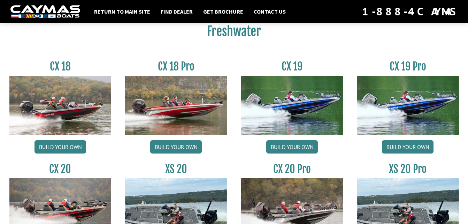
scroll to position [576, 0]
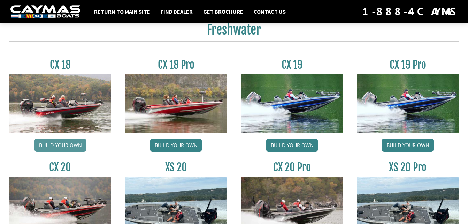
click at [55, 142] on link "Build your own" at bounding box center [61, 144] width 52 height 13
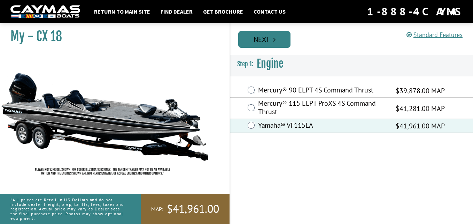
click at [271, 38] on link "Next" at bounding box center [264, 39] width 52 height 17
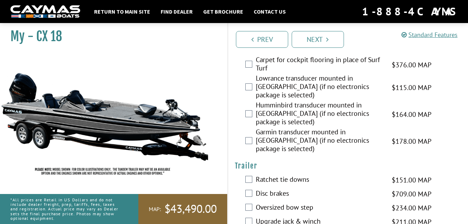
scroll to position [357, 0]
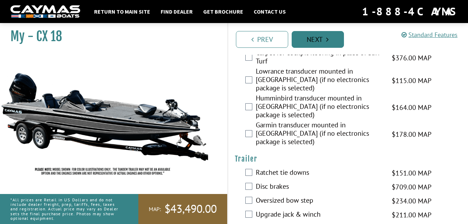
click at [321, 34] on link "Next" at bounding box center [318, 39] width 52 height 17
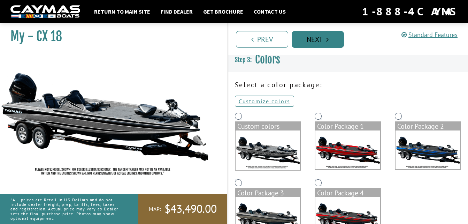
scroll to position [0, 0]
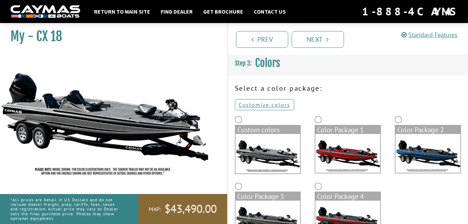
click at [270, 150] on img at bounding box center [268, 153] width 65 height 39
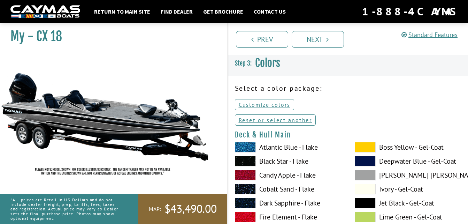
click at [274, 150] on label "Atlantic Blue - Flake" at bounding box center [288, 147] width 106 height 10
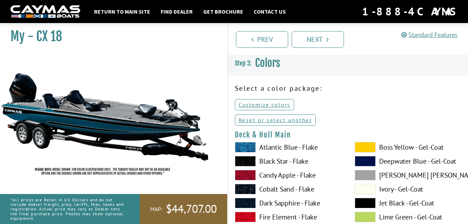
click at [370, 144] on span at bounding box center [365, 147] width 21 height 10
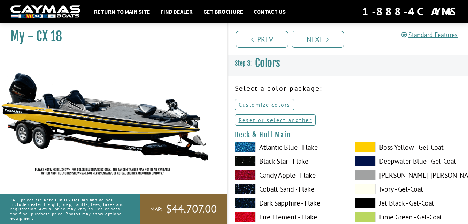
click at [364, 161] on span at bounding box center [365, 161] width 21 height 10
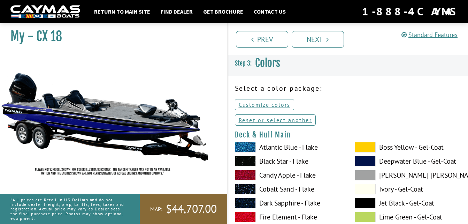
click at [249, 161] on span at bounding box center [245, 161] width 21 height 10
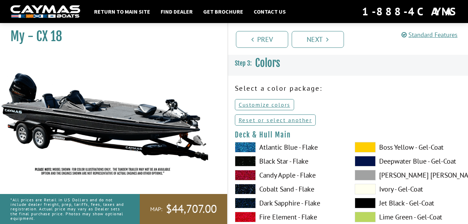
click at [368, 175] on span at bounding box center [365, 175] width 21 height 10
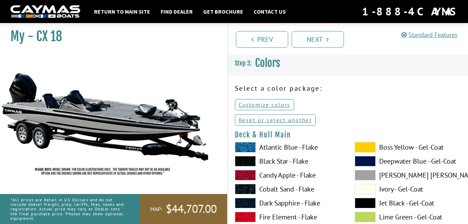
click at [249, 187] on span at bounding box center [245, 189] width 21 height 10
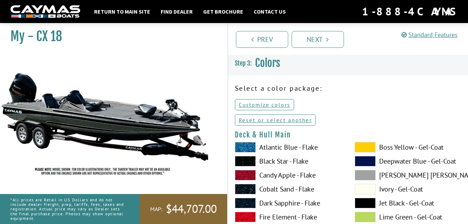
click at [246, 199] on span at bounding box center [245, 203] width 21 height 10
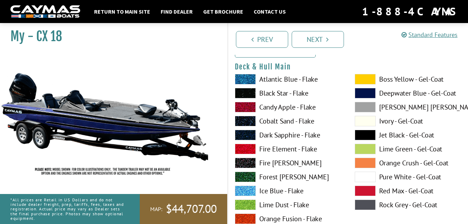
scroll to position [76, 0]
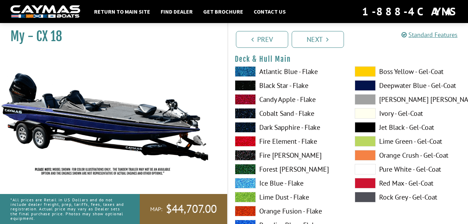
click at [247, 141] on span at bounding box center [245, 141] width 21 height 10
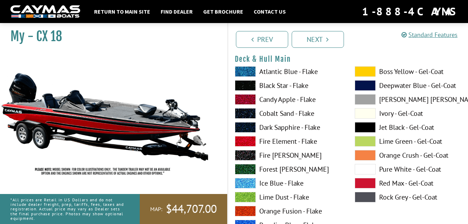
click at [245, 152] on span at bounding box center [245, 155] width 21 height 10
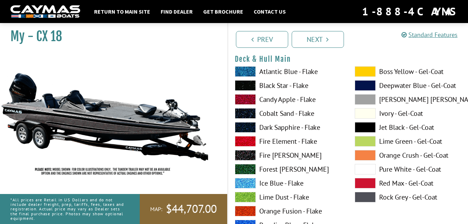
click at [244, 167] on span at bounding box center [245, 169] width 21 height 10
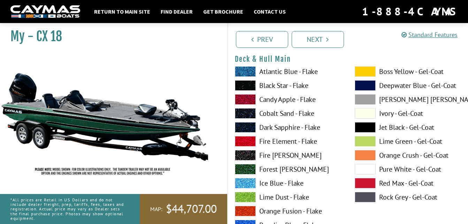
click at [244, 181] on span at bounding box center [245, 183] width 21 height 10
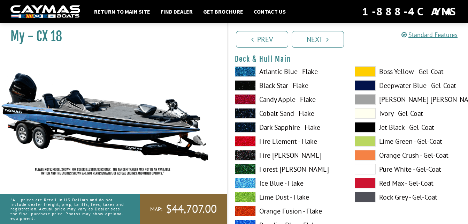
click at [246, 194] on span at bounding box center [245, 197] width 21 height 10
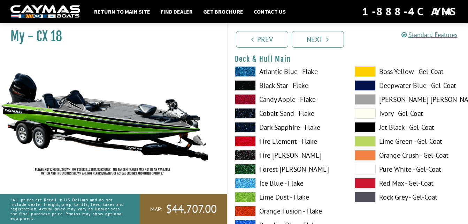
click at [248, 207] on span at bounding box center [245, 211] width 21 height 10
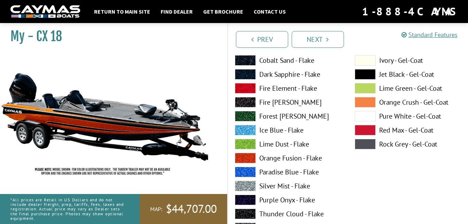
scroll to position [144, 0]
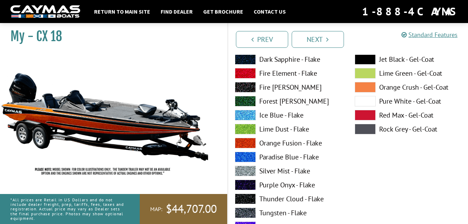
click at [242, 152] on span at bounding box center [245, 157] width 21 height 10
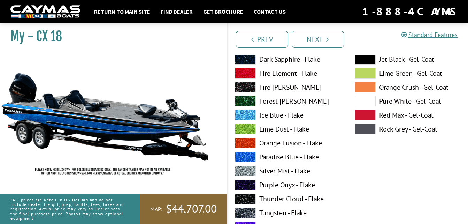
click at [246, 170] on span at bounding box center [245, 171] width 21 height 10
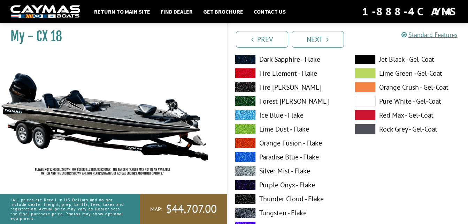
click at [247, 182] on span at bounding box center [245, 185] width 21 height 10
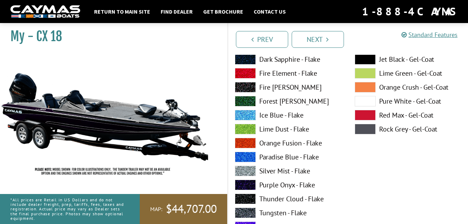
click at [248, 197] on span at bounding box center [245, 198] width 21 height 10
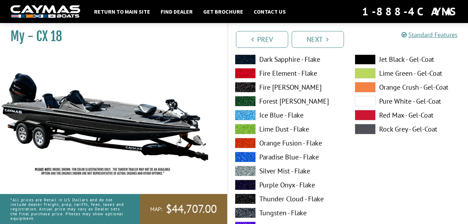
click at [246, 210] on span at bounding box center [245, 212] width 21 height 10
click at [247, 223] on span at bounding box center [245, 226] width 21 height 10
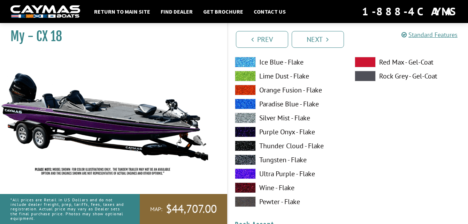
scroll to position [204, 0]
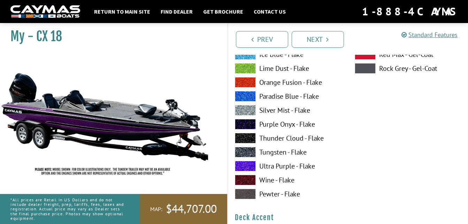
click at [245, 176] on span at bounding box center [245, 180] width 21 height 10
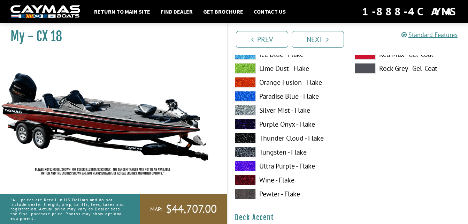
click at [247, 190] on span at bounding box center [245, 194] width 21 height 10
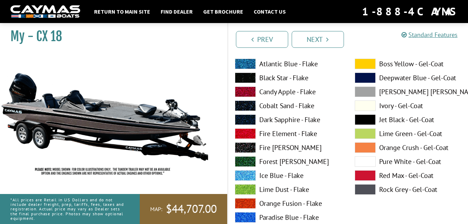
scroll to position [91, 0]
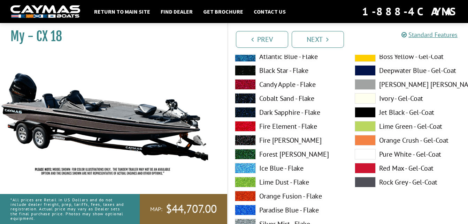
click at [246, 110] on span at bounding box center [245, 112] width 21 height 10
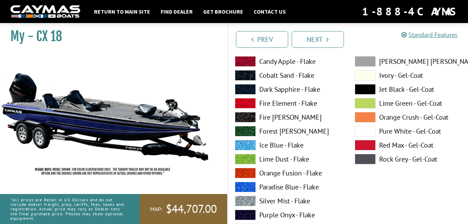
scroll to position [121, 0]
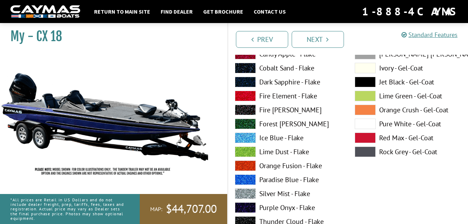
click at [251, 190] on span at bounding box center [245, 193] width 21 height 10
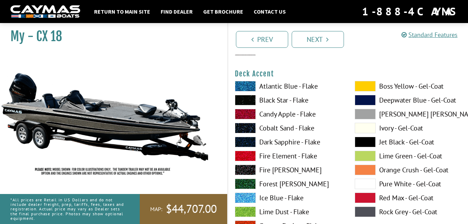
scroll to position [356, 0]
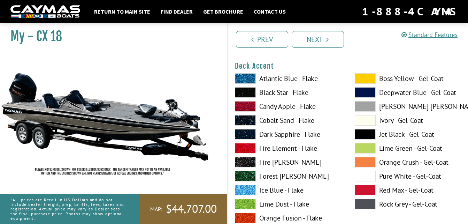
click at [241, 92] on span at bounding box center [245, 92] width 21 height 10
click at [243, 78] on span at bounding box center [245, 78] width 21 height 10
click at [243, 117] on span at bounding box center [245, 120] width 21 height 10
click at [244, 132] on span at bounding box center [245, 134] width 21 height 10
click at [244, 187] on span at bounding box center [245, 190] width 21 height 10
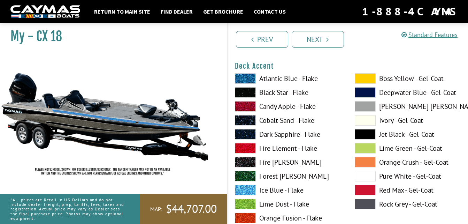
click at [250, 201] on span at bounding box center [245, 204] width 21 height 10
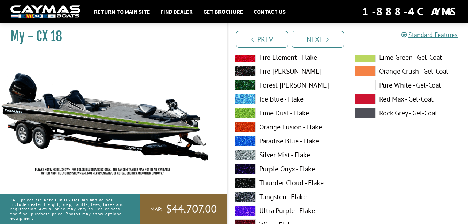
scroll to position [492, 0]
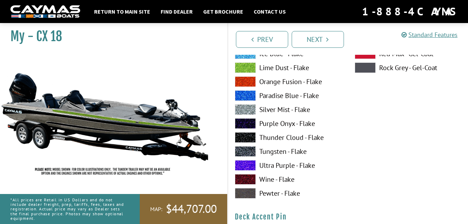
click at [248, 163] on span at bounding box center [245, 165] width 21 height 10
click at [246, 122] on span at bounding box center [245, 123] width 21 height 10
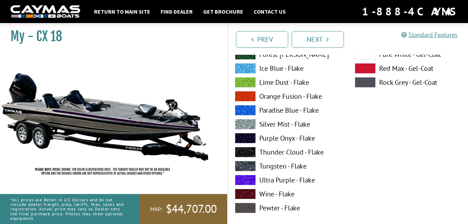
scroll to position [787, 0]
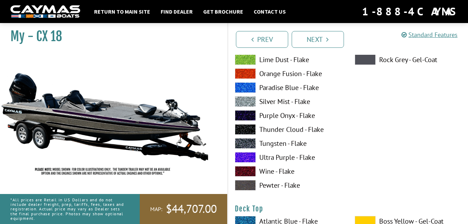
click at [249, 115] on span at bounding box center [245, 115] width 21 height 10
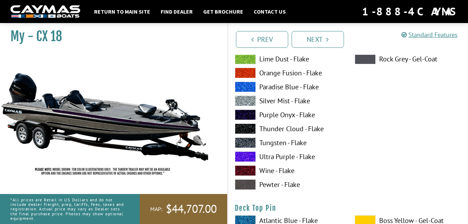
scroll to position [1097, 0]
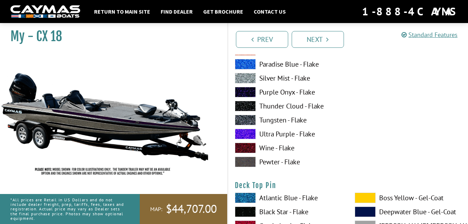
click at [244, 93] on span at bounding box center [245, 92] width 21 height 10
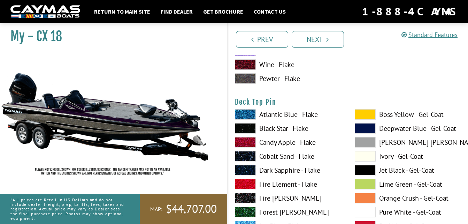
scroll to position [1195, 0]
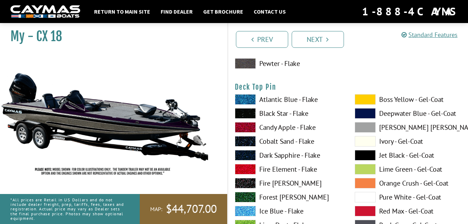
click at [370, 154] on span at bounding box center [365, 155] width 21 height 10
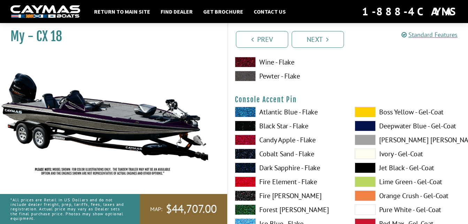
scroll to position [2383, 0]
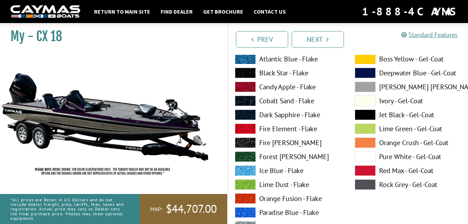
click at [363, 112] on span at bounding box center [365, 114] width 21 height 10
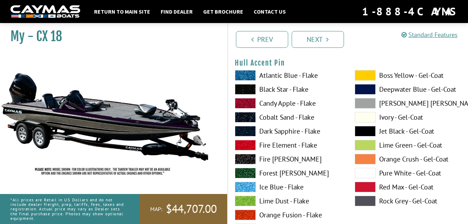
scroll to position [3110, 0]
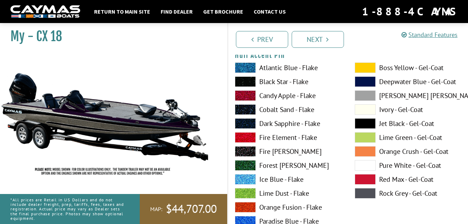
click at [365, 122] on span at bounding box center [365, 123] width 21 height 10
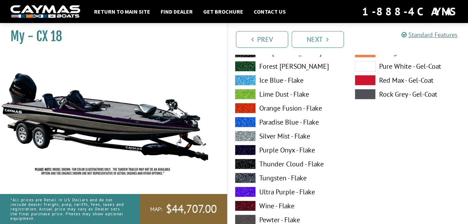
scroll to position [3503, 0]
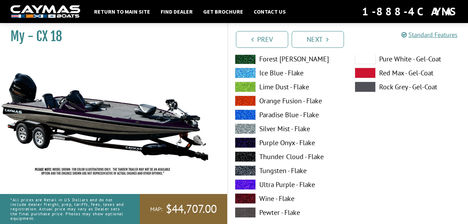
click at [250, 144] on span at bounding box center [245, 142] width 21 height 10
click at [248, 182] on span at bounding box center [245, 184] width 21 height 10
click at [247, 140] on span at bounding box center [245, 142] width 21 height 10
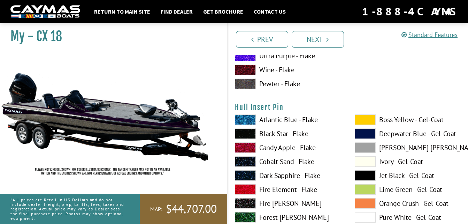
scroll to position [3670, 0]
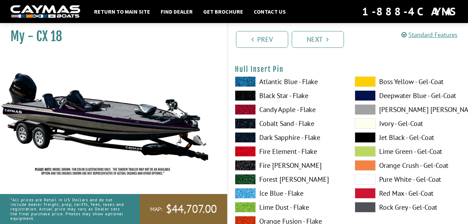
click at [372, 138] on span at bounding box center [365, 137] width 21 height 10
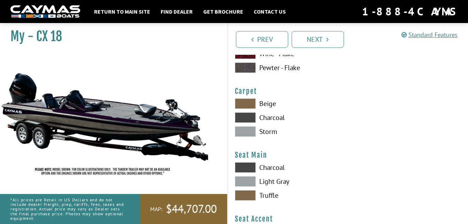
scroll to position [3950, 0]
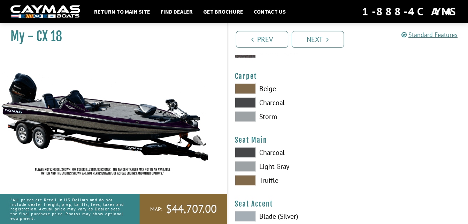
click at [249, 101] on span at bounding box center [245, 102] width 21 height 10
click at [249, 113] on span at bounding box center [245, 116] width 21 height 10
click at [248, 100] on span at bounding box center [245, 102] width 21 height 10
click at [249, 153] on span at bounding box center [245, 152] width 21 height 10
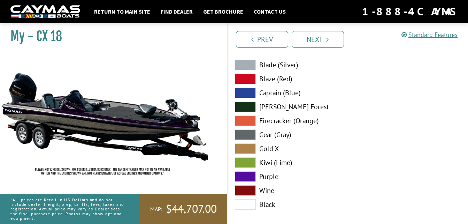
scroll to position [4116, 0]
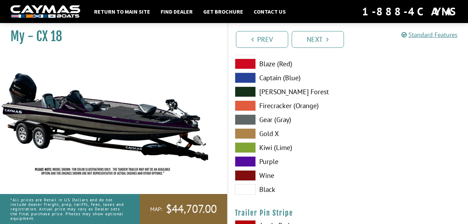
click at [253, 161] on span at bounding box center [245, 161] width 21 height 10
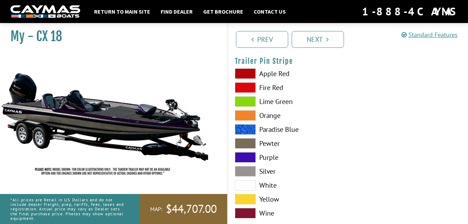
scroll to position [4283, 0]
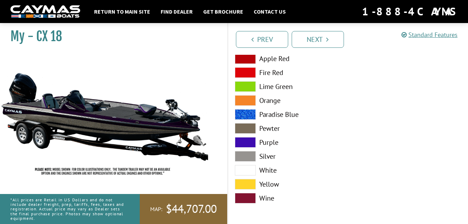
click at [250, 144] on span at bounding box center [245, 142] width 21 height 10
click at [246, 156] on span at bounding box center [245, 156] width 21 height 10
click at [245, 126] on span at bounding box center [245, 128] width 21 height 10
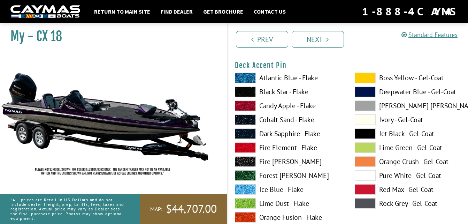
scroll to position [651, 0]
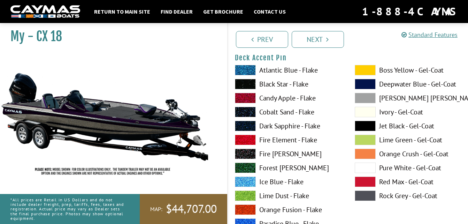
click at [365, 125] on span at bounding box center [365, 126] width 21 height 10
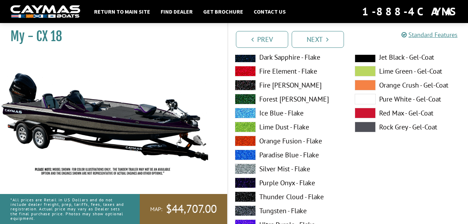
scroll to position [1014, 0]
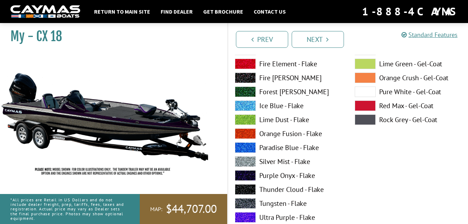
click at [250, 160] on span at bounding box center [245, 161] width 21 height 10
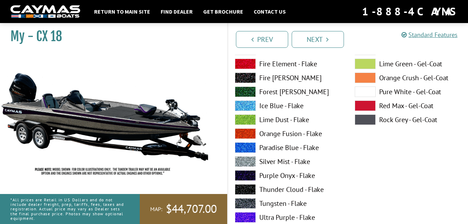
click at [247, 172] on span at bounding box center [245, 175] width 21 height 10
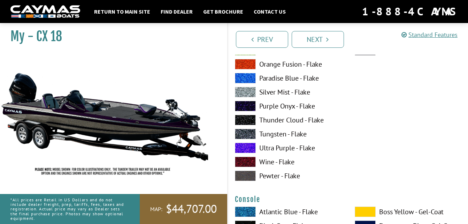
scroll to position [1665, 0]
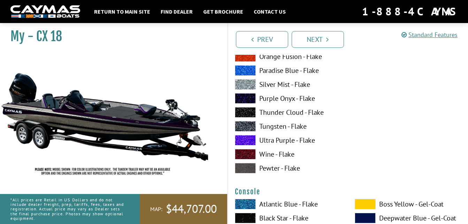
click at [248, 100] on span at bounding box center [245, 98] width 21 height 10
click at [244, 84] on span at bounding box center [245, 84] width 21 height 10
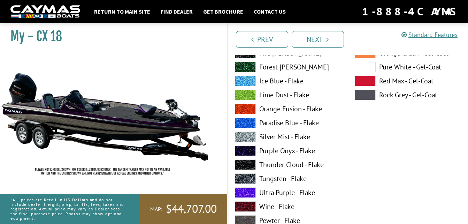
scroll to position [1922, 0]
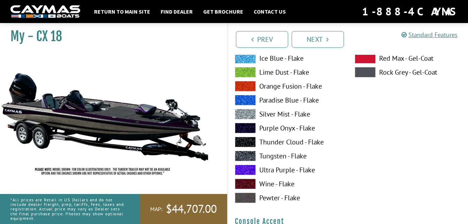
click at [249, 116] on span at bounding box center [245, 114] width 21 height 10
click at [248, 126] on span at bounding box center [245, 128] width 21 height 10
click at [247, 115] on span at bounding box center [245, 114] width 21 height 10
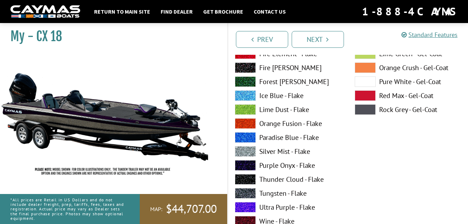
scroll to position [2202, 0]
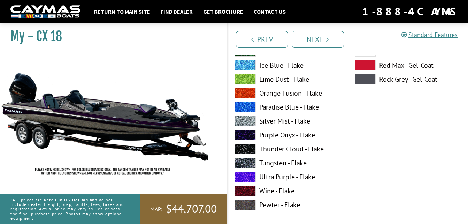
click at [247, 135] on span at bounding box center [245, 135] width 21 height 10
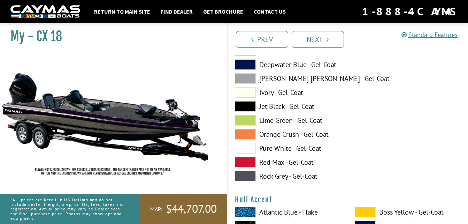
scroll to position [2671, 0]
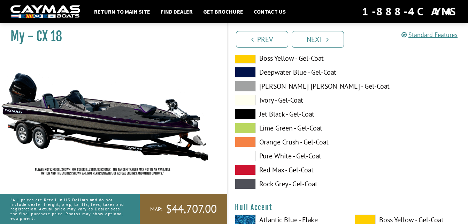
click at [243, 181] on span at bounding box center [245, 183] width 21 height 10
click at [243, 157] on span at bounding box center [245, 156] width 21 height 10
click at [248, 88] on span at bounding box center [245, 86] width 21 height 10
click at [246, 113] on span at bounding box center [245, 114] width 21 height 10
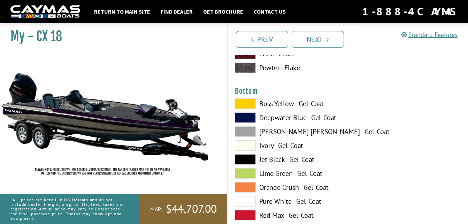
scroll to position [2618, 0]
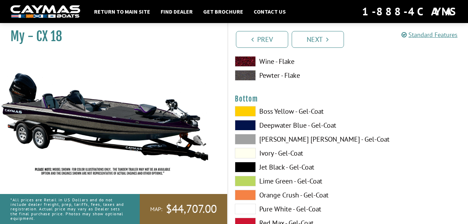
click at [254, 139] on span at bounding box center [245, 139] width 21 height 10
click at [248, 165] on span at bounding box center [245, 167] width 21 height 10
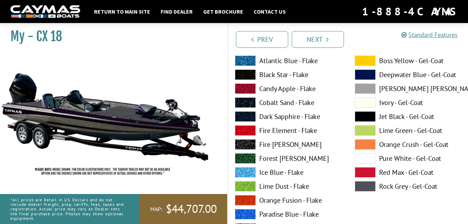
scroll to position [2860, 0]
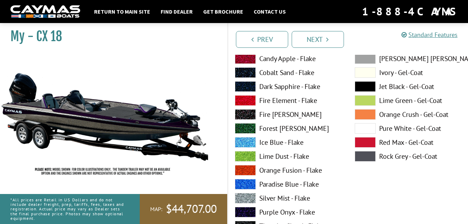
click at [250, 211] on span at bounding box center [245, 212] width 21 height 10
click at [249, 199] on span at bounding box center [245, 198] width 21 height 10
click at [249, 208] on span at bounding box center [245, 212] width 21 height 10
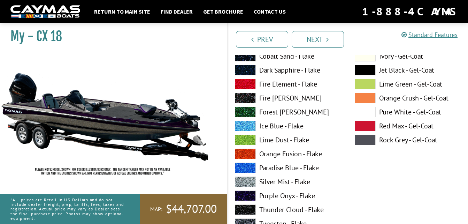
scroll to position [3458, 0]
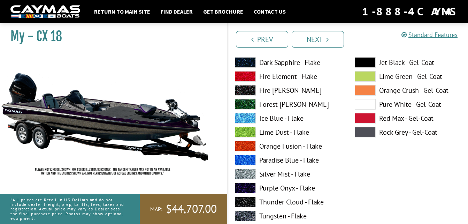
click at [248, 173] on span at bounding box center [245, 174] width 21 height 10
click at [245, 187] on span at bounding box center [245, 188] width 21 height 10
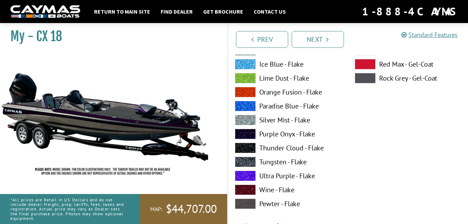
scroll to position [3504, 0]
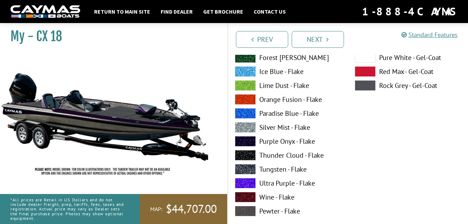
click at [238, 182] on span at bounding box center [245, 183] width 21 height 10
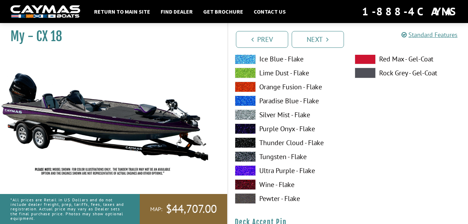
scroll to position [494, 0]
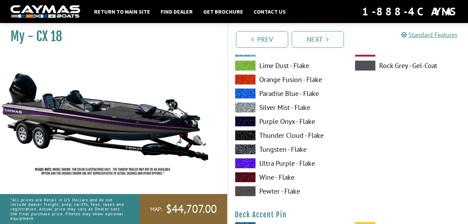
click at [247, 160] on span at bounding box center [245, 163] width 21 height 10
click at [251, 91] on span at bounding box center [245, 93] width 21 height 10
click at [244, 161] on span at bounding box center [245, 163] width 21 height 10
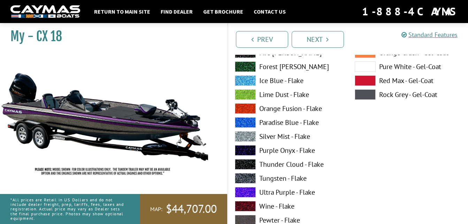
scroll to position [1084, 0]
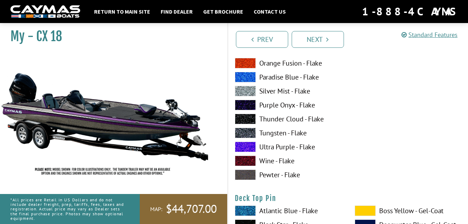
click at [248, 145] on span at bounding box center [245, 147] width 21 height 10
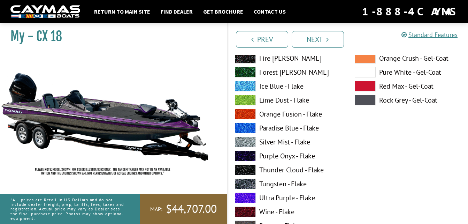
scroll to position [1902, 0]
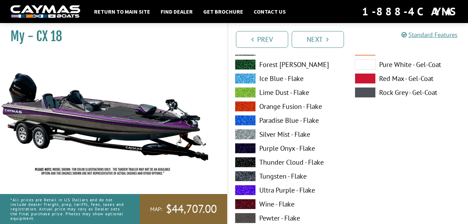
click at [248, 190] on span at bounding box center [245, 190] width 21 height 10
click at [247, 135] on span at bounding box center [245, 134] width 21 height 10
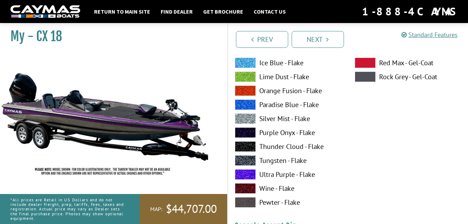
click at [248, 174] on span at bounding box center [245, 174] width 21 height 10
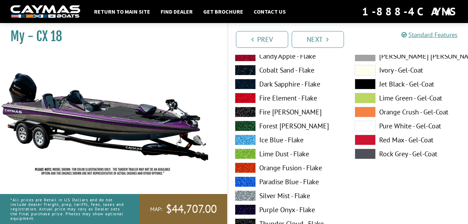
scroll to position [2893, 0]
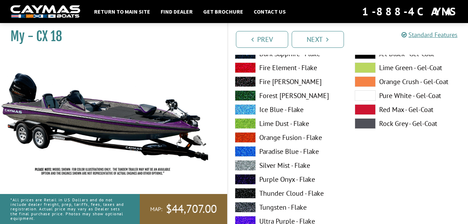
click at [250, 218] on span at bounding box center [245, 221] width 21 height 10
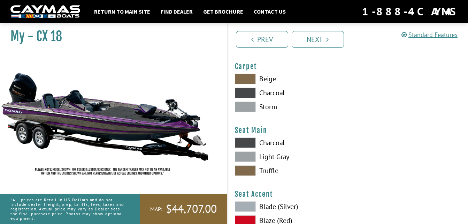
scroll to position [3982, 0]
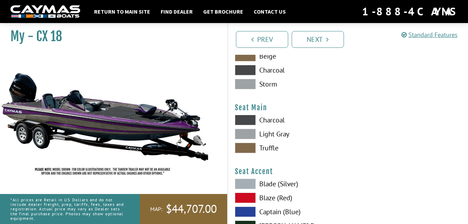
click at [249, 82] on span at bounding box center [245, 84] width 21 height 10
click at [239, 135] on span at bounding box center [245, 134] width 21 height 10
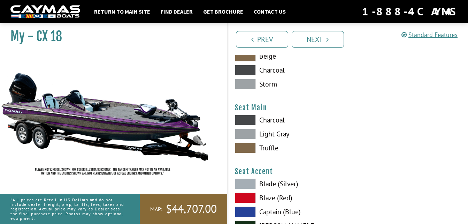
click at [245, 56] on span at bounding box center [245, 56] width 21 height 10
click at [243, 144] on span at bounding box center [245, 148] width 21 height 10
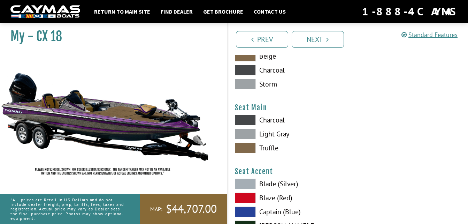
click at [243, 120] on span at bounding box center [245, 120] width 21 height 10
click at [250, 67] on span at bounding box center [245, 70] width 21 height 10
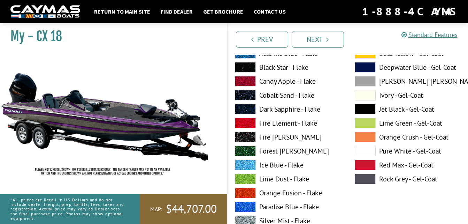
scroll to position [388, 0]
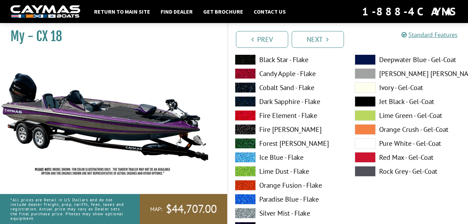
click at [247, 157] on span at bounding box center [245, 157] width 21 height 10
click at [244, 144] on span at bounding box center [245, 143] width 21 height 10
click at [363, 114] on span at bounding box center [365, 115] width 21 height 10
click at [246, 200] on span at bounding box center [245, 199] width 21 height 10
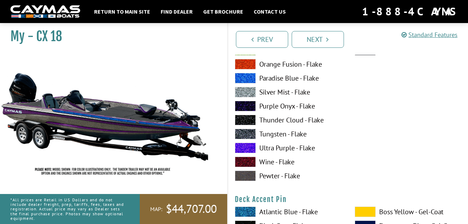
scroll to position [502, 0]
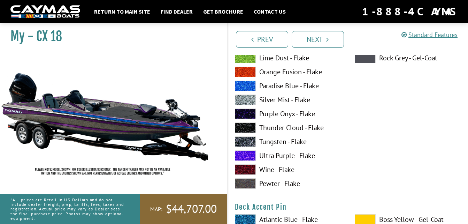
click at [243, 167] on span at bounding box center [245, 169] width 21 height 10
click at [246, 179] on span at bounding box center [245, 183] width 21 height 10
click at [249, 68] on span at bounding box center [245, 72] width 21 height 10
click at [247, 57] on span at bounding box center [245, 58] width 21 height 10
click at [243, 88] on span at bounding box center [245, 86] width 21 height 10
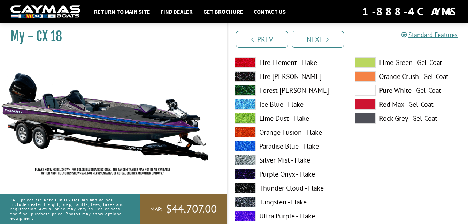
scroll to position [1083, 0]
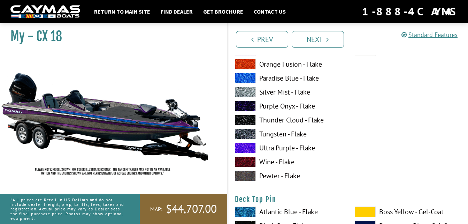
click at [246, 75] on span at bounding box center [245, 78] width 21 height 10
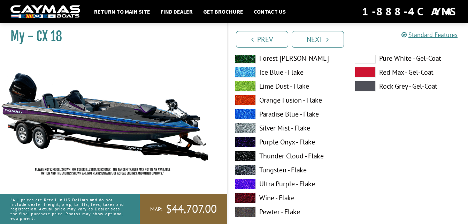
scroll to position [1916, 0]
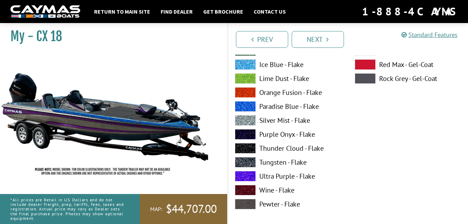
click at [245, 104] on span at bounding box center [245, 106] width 21 height 10
click at [243, 120] on span at bounding box center [245, 120] width 21 height 10
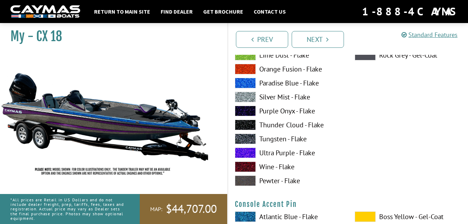
scroll to position [2233, 0]
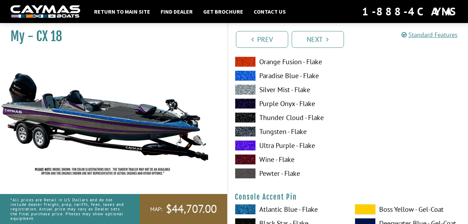
click at [250, 76] on span at bounding box center [245, 75] width 21 height 10
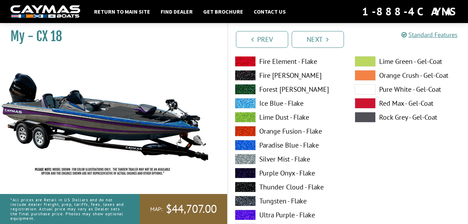
scroll to position [2914, 0]
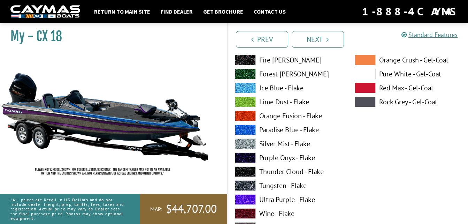
click at [248, 129] on span at bounding box center [245, 129] width 21 height 10
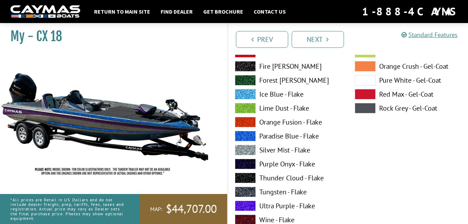
scroll to position [3489, 0]
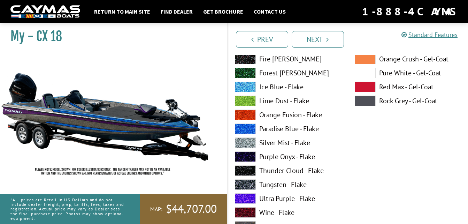
click at [248, 125] on span at bounding box center [245, 128] width 21 height 10
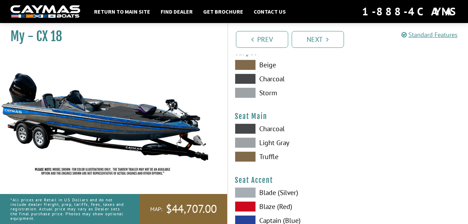
scroll to position [3981, 0]
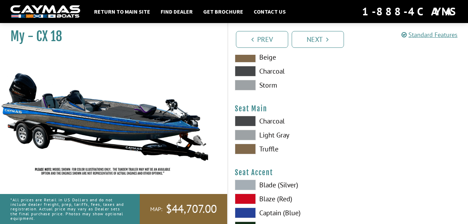
click at [252, 82] on span at bounding box center [245, 85] width 21 height 10
click at [248, 72] on span at bounding box center [245, 71] width 21 height 10
drag, startPoint x: 434, startPoint y: 197, endPoint x: 349, endPoint y: 200, distance: 84.4
click at [252, 211] on span at bounding box center [245, 212] width 21 height 10
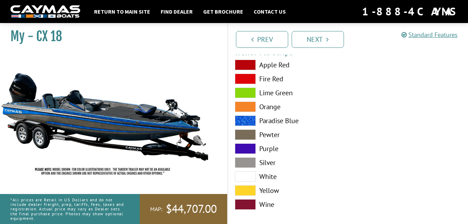
scroll to position [4283, 0]
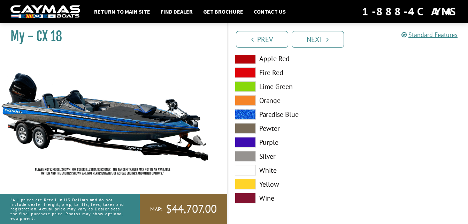
click at [251, 154] on span at bounding box center [245, 156] width 21 height 10
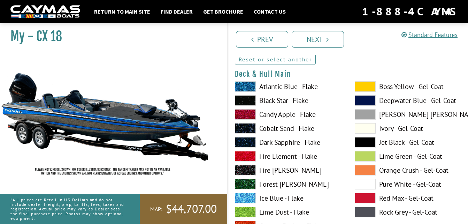
scroll to position [76, 0]
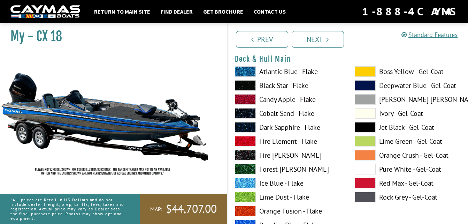
click at [249, 67] on span at bounding box center [245, 71] width 21 height 10
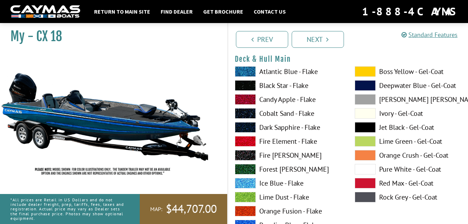
click at [243, 82] on span at bounding box center [245, 85] width 21 height 10
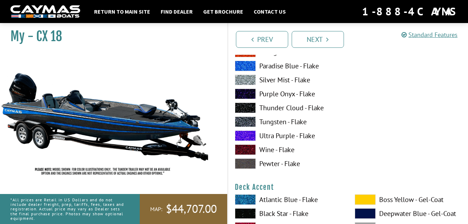
scroll to position [242, 0]
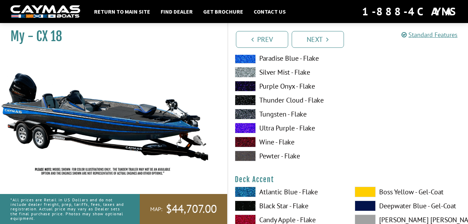
click at [249, 97] on span at bounding box center [245, 100] width 21 height 10
click at [248, 153] on span at bounding box center [245, 156] width 21 height 10
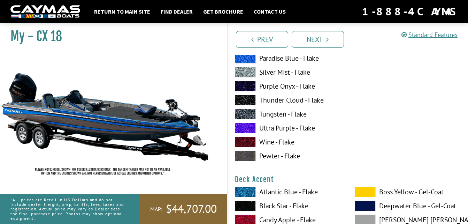
scroll to position [438, 0]
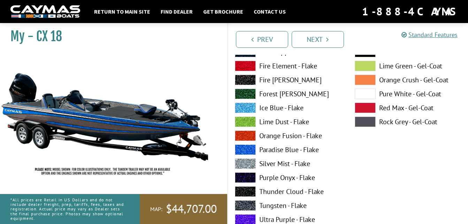
click at [243, 179] on span at bounding box center [245, 177] width 21 height 10
click at [245, 216] on span at bounding box center [245, 219] width 21 height 10
click at [247, 124] on span at bounding box center [245, 121] width 21 height 10
click at [243, 108] on span at bounding box center [245, 107] width 21 height 10
click at [242, 120] on span at bounding box center [245, 121] width 21 height 10
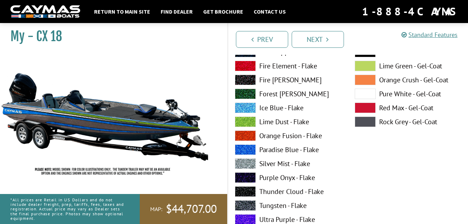
click at [244, 216] on span at bounding box center [245, 219] width 21 height 10
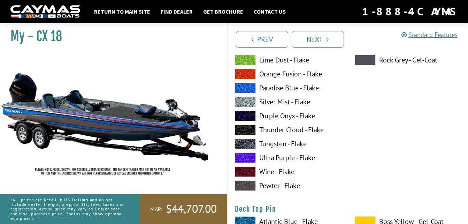
scroll to position [1081, 0]
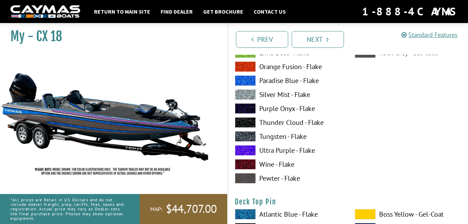
click at [250, 148] on span at bounding box center [245, 150] width 21 height 10
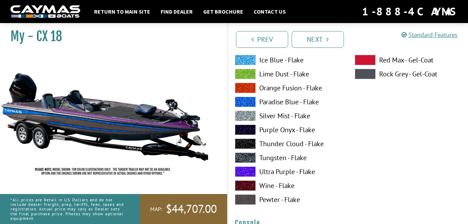
scroll to position [1648, 0]
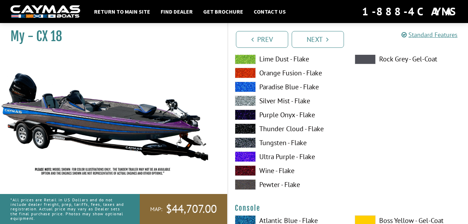
click at [248, 180] on span at bounding box center [245, 184] width 21 height 10
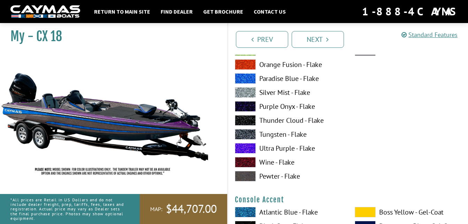
scroll to position [1951, 0]
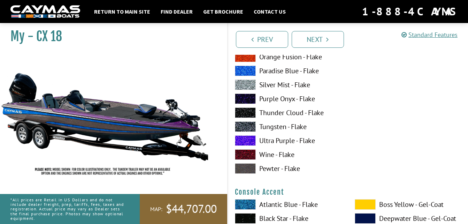
click at [246, 166] on span at bounding box center [245, 168] width 21 height 10
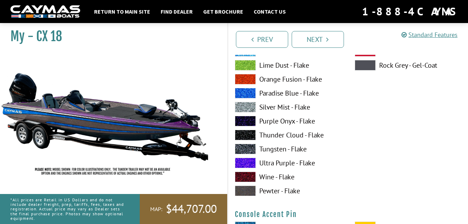
scroll to position [2246, 0]
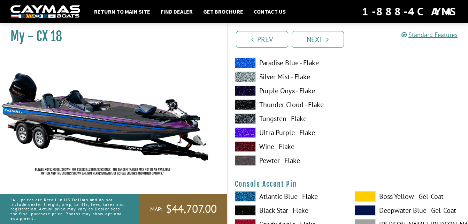
click at [249, 130] on span at bounding box center [245, 132] width 21 height 10
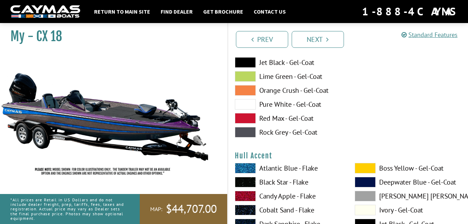
scroll to position [2730, 0]
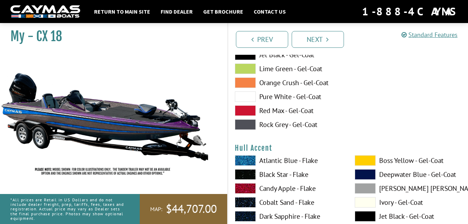
click at [248, 95] on span at bounding box center [245, 96] width 21 height 10
click at [248, 56] on span at bounding box center [245, 55] width 21 height 10
click at [247, 127] on span at bounding box center [245, 124] width 21 height 10
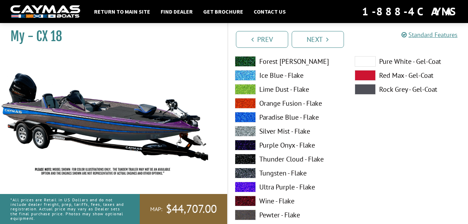
scroll to position [2942, 0]
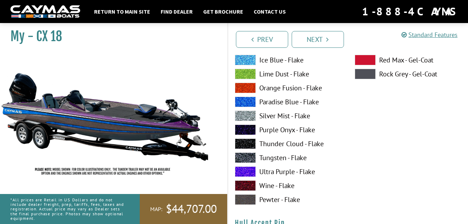
click at [249, 169] on span at bounding box center [245, 171] width 21 height 10
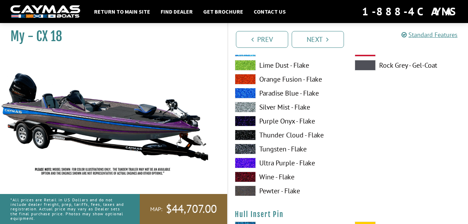
scroll to position [3532, 0]
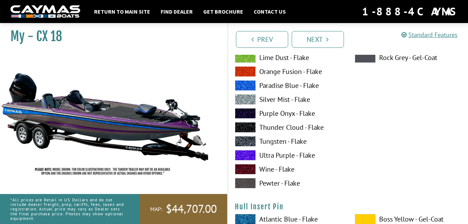
click at [247, 154] on span at bounding box center [245, 155] width 21 height 10
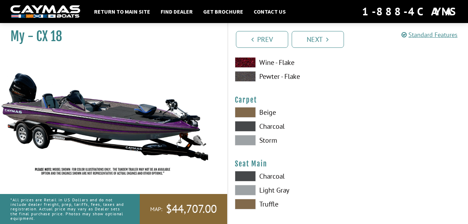
scroll to position [3949, 0]
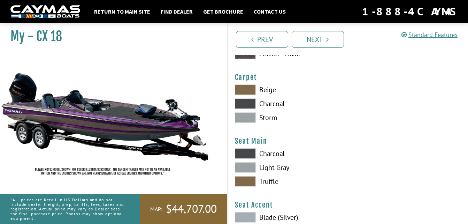
click at [250, 120] on span at bounding box center [245, 117] width 21 height 10
click at [251, 164] on span at bounding box center [245, 167] width 21 height 10
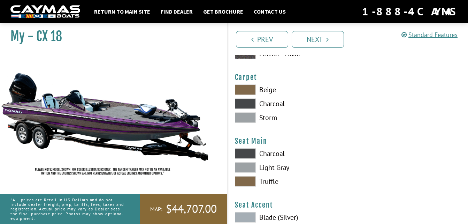
click at [248, 153] on span at bounding box center [245, 153] width 21 height 10
click at [250, 102] on span at bounding box center [245, 103] width 21 height 10
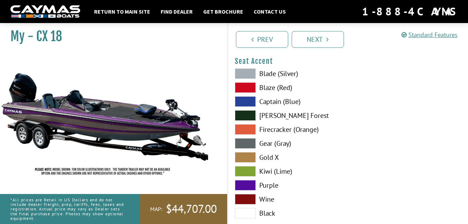
scroll to position [4100, 0]
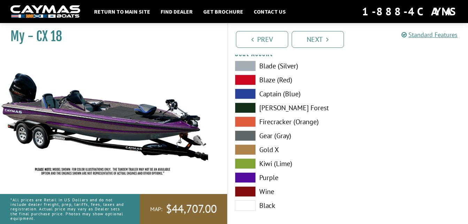
click at [246, 177] on span at bounding box center [245, 177] width 21 height 10
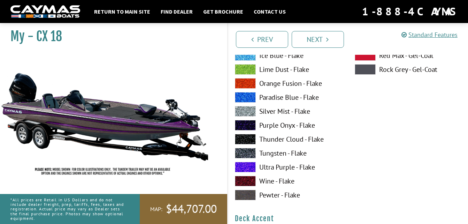
scroll to position [218, 0]
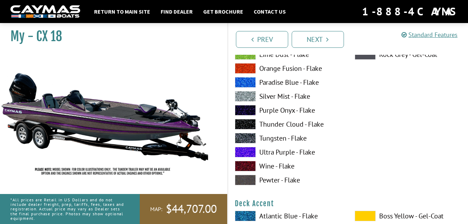
click at [247, 119] on span at bounding box center [245, 124] width 21 height 10
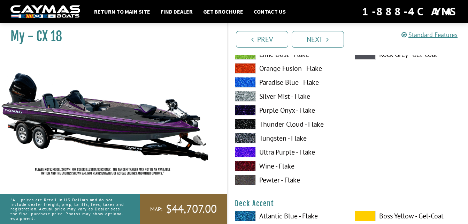
click at [247, 134] on span at bounding box center [245, 138] width 21 height 10
click at [245, 123] on span at bounding box center [245, 124] width 21 height 10
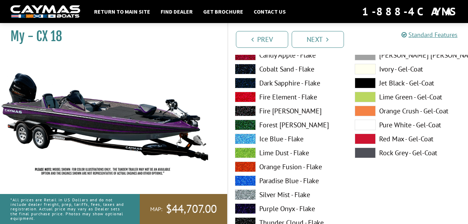
scroll to position [82, 0]
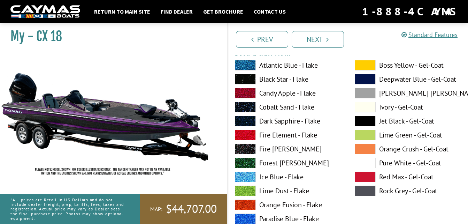
click at [246, 149] on span at bounding box center [245, 149] width 21 height 10
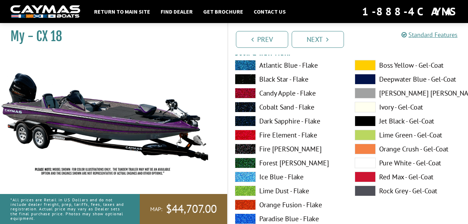
click at [244, 107] on span at bounding box center [245, 107] width 21 height 10
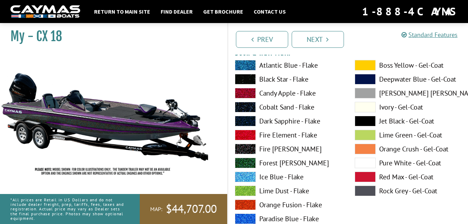
click at [251, 76] on span at bounding box center [245, 79] width 21 height 10
click at [245, 107] on span at bounding box center [245, 107] width 21 height 10
click at [244, 81] on span at bounding box center [245, 79] width 21 height 10
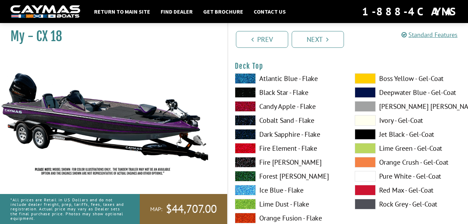
scroll to position [922, 0]
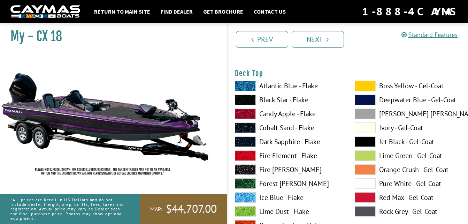
click at [249, 99] on span at bounding box center [245, 99] width 21 height 10
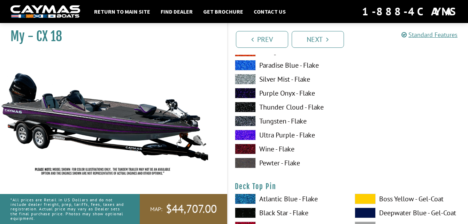
scroll to position [1104, 0]
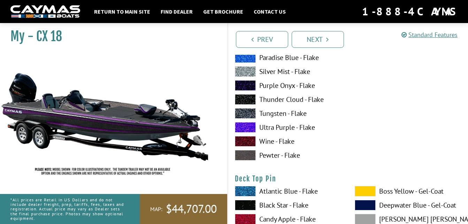
click at [239, 126] on span at bounding box center [245, 127] width 21 height 10
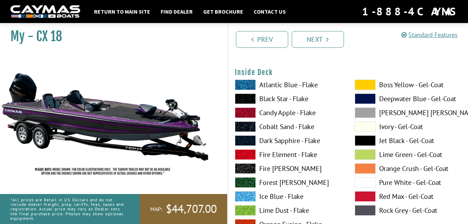
scroll to position [1490, 0]
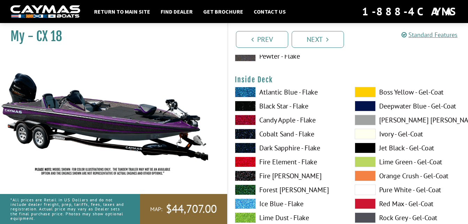
click at [248, 103] on span at bounding box center [245, 106] width 21 height 10
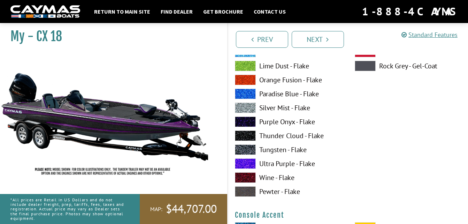
scroll to position [1936, 0]
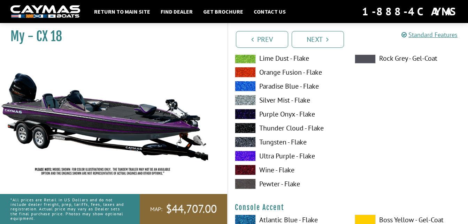
click at [249, 153] on span at bounding box center [245, 156] width 21 height 10
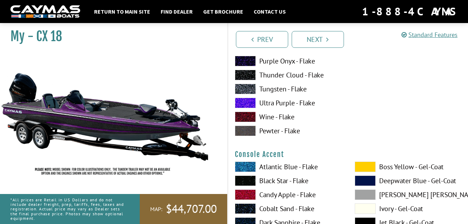
scroll to position [2064, 0]
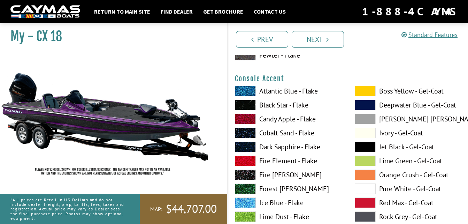
click at [251, 106] on span at bounding box center [245, 105] width 21 height 10
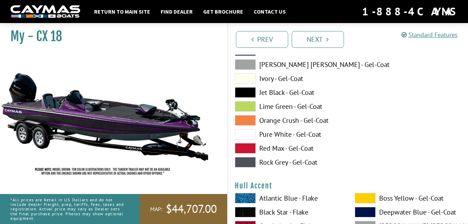
scroll to position [2685, 0]
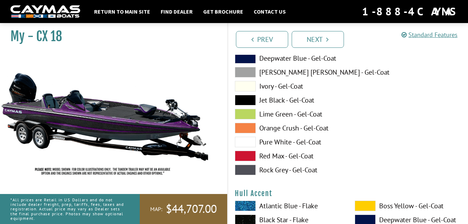
click at [253, 99] on span at bounding box center [245, 100] width 21 height 10
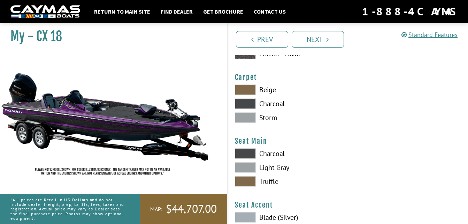
scroll to position [3933, 0]
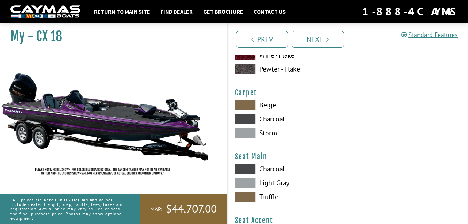
click at [251, 135] on span at bounding box center [245, 133] width 21 height 10
click at [247, 118] on span at bounding box center [245, 119] width 21 height 10
click at [325, 38] on link "Next" at bounding box center [318, 39] width 52 height 17
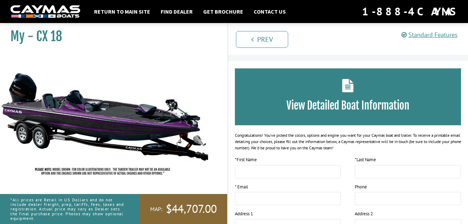
scroll to position [0, 0]
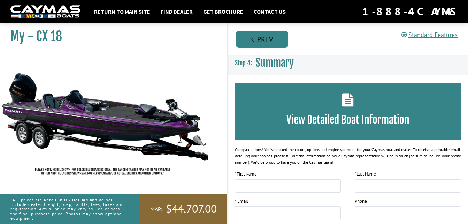
click at [272, 39] on link "Prev" at bounding box center [262, 39] width 52 height 17
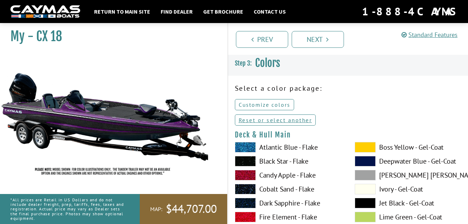
click at [283, 104] on link "Customize colors" at bounding box center [264, 104] width 59 height 11
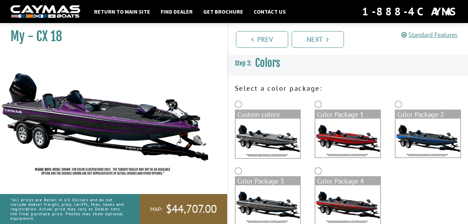
click at [325, 133] on img at bounding box center [347, 138] width 65 height 39
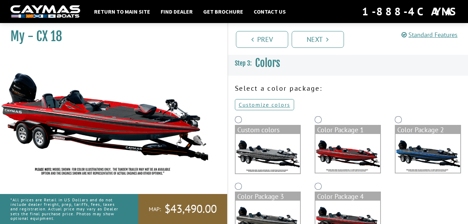
click at [276, 143] on img at bounding box center [268, 153] width 65 height 39
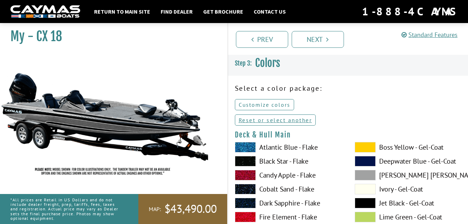
click at [288, 103] on link "Customize colors" at bounding box center [264, 104] width 59 height 11
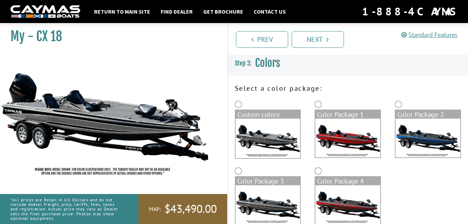
click at [422, 132] on img at bounding box center [428, 138] width 65 height 39
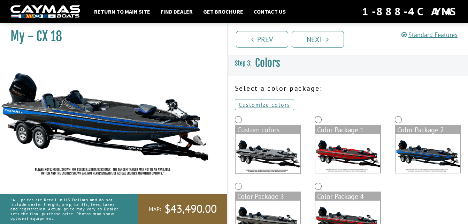
click at [280, 209] on img at bounding box center [268, 219] width 65 height 39
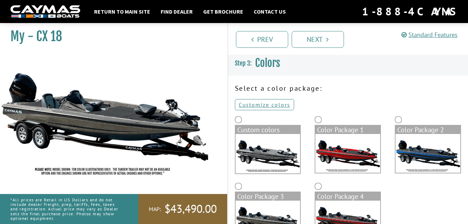
click at [338, 206] on img at bounding box center [347, 219] width 65 height 39
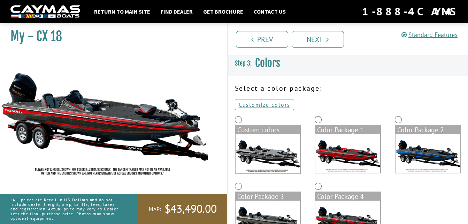
click at [259, 208] on img at bounding box center [268, 219] width 65 height 39
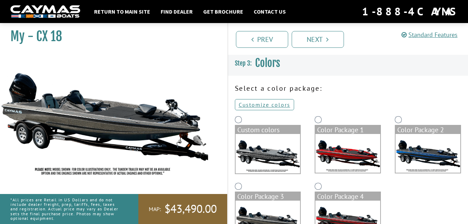
click at [262, 147] on img at bounding box center [268, 153] width 65 height 39
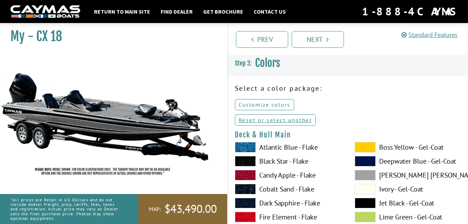
click at [263, 106] on link "Customize colors" at bounding box center [264, 104] width 59 height 11
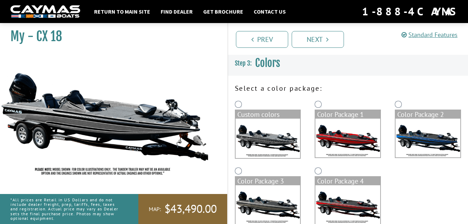
scroll to position [14, 0]
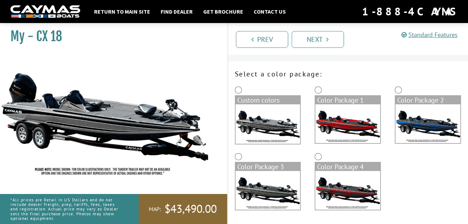
click at [271, 186] on img at bounding box center [268, 190] width 65 height 39
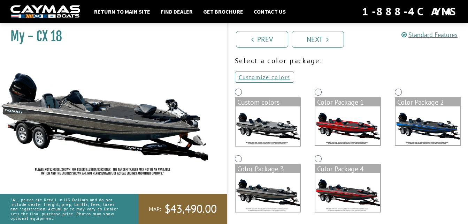
scroll to position [30, 0]
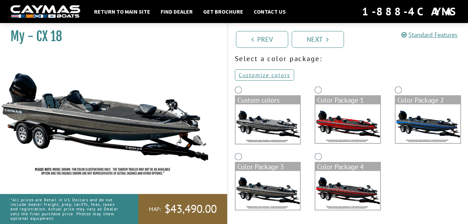
click at [417, 120] on img at bounding box center [428, 123] width 65 height 39
